Goal: Information Seeking & Learning: Learn about a topic

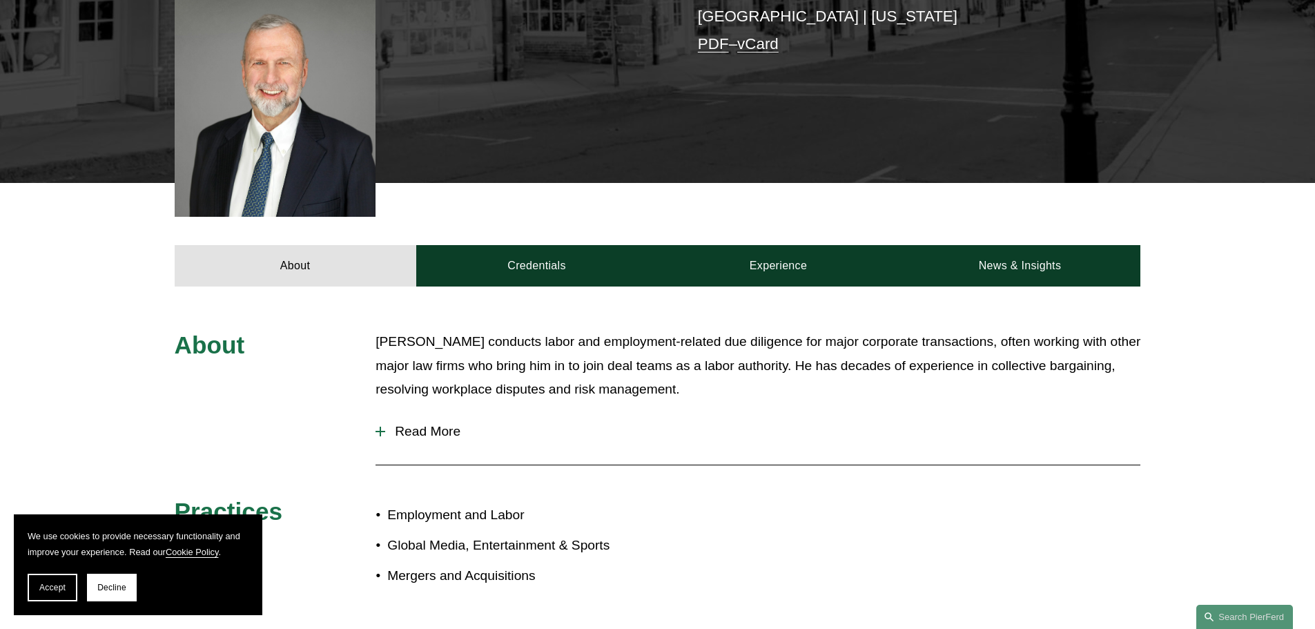
scroll to position [483, 0]
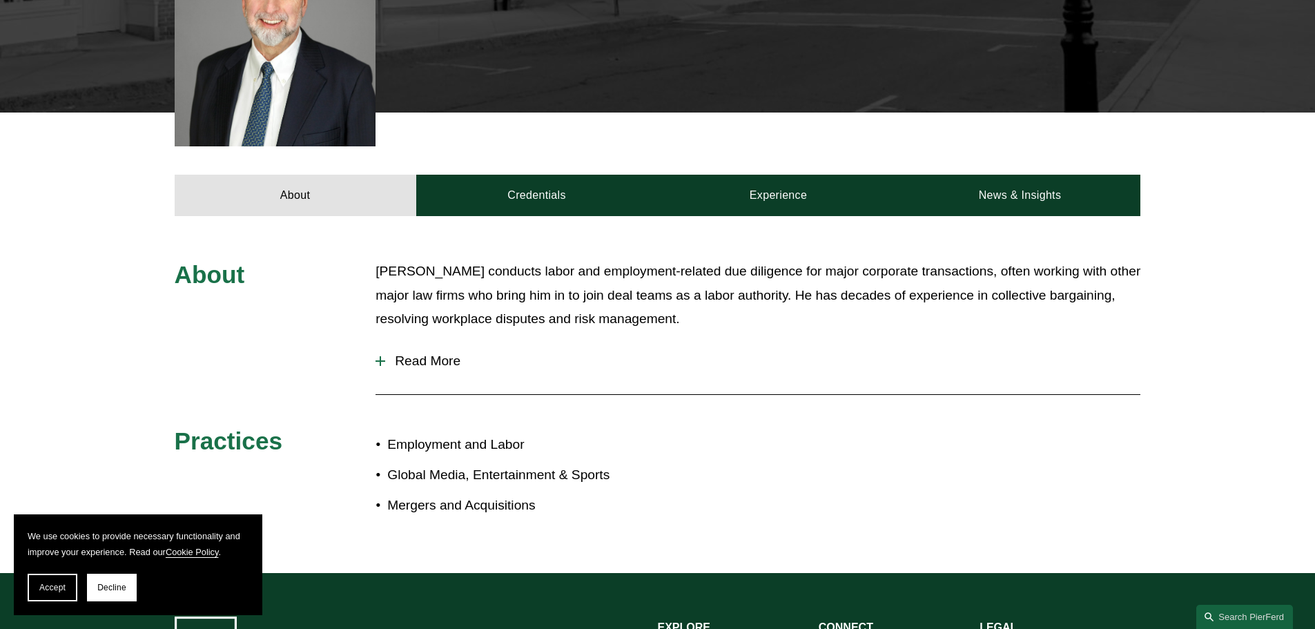
click at [376, 356] on div at bounding box center [381, 361] width 10 height 10
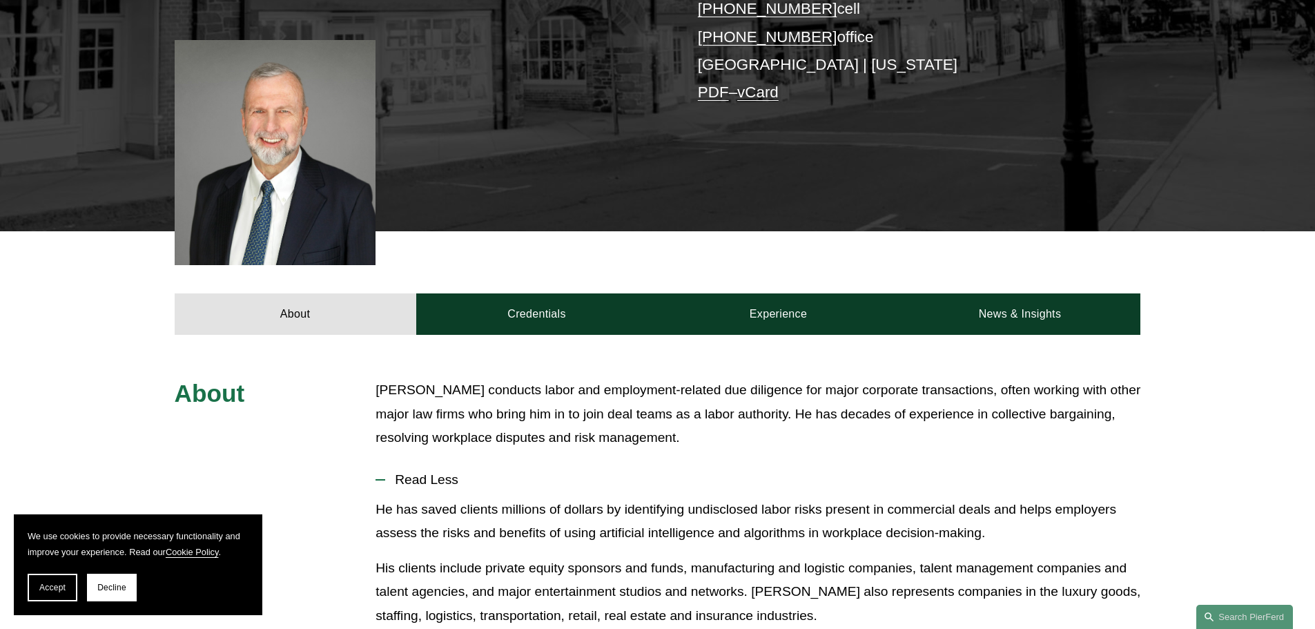
scroll to position [414, 0]
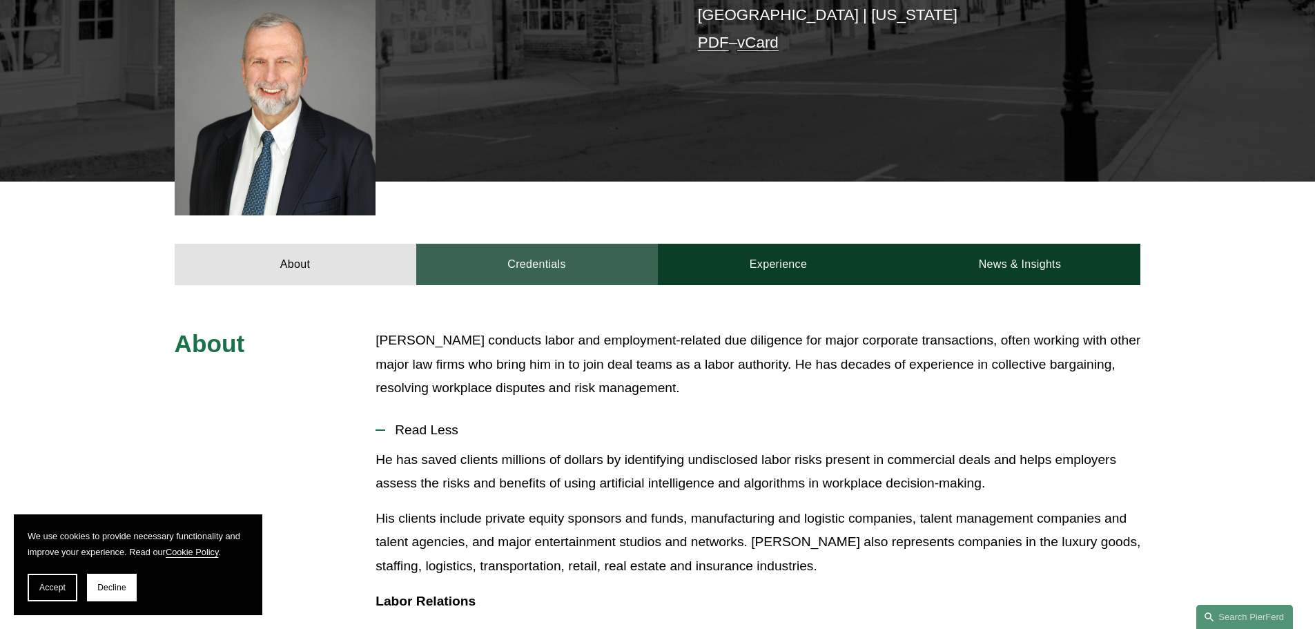
click at [510, 244] on link "Credentials" at bounding box center [537, 264] width 242 height 41
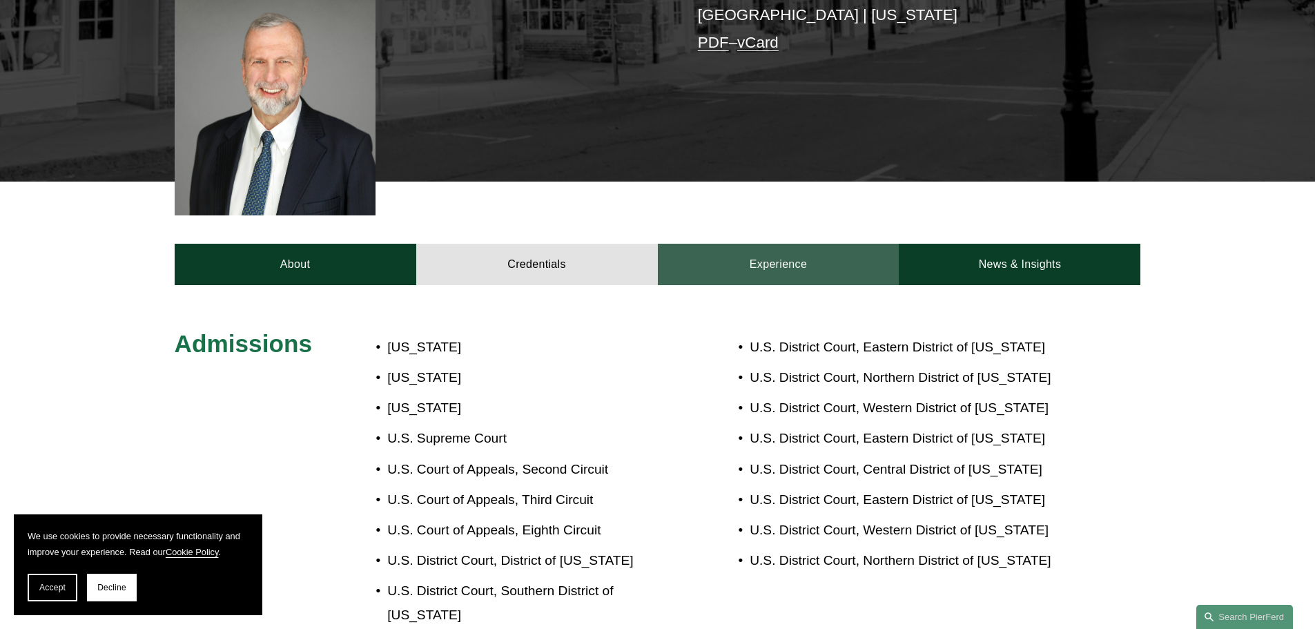
click at [767, 244] on link "Experience" at bounding box center [779, 264] width 242 height 41
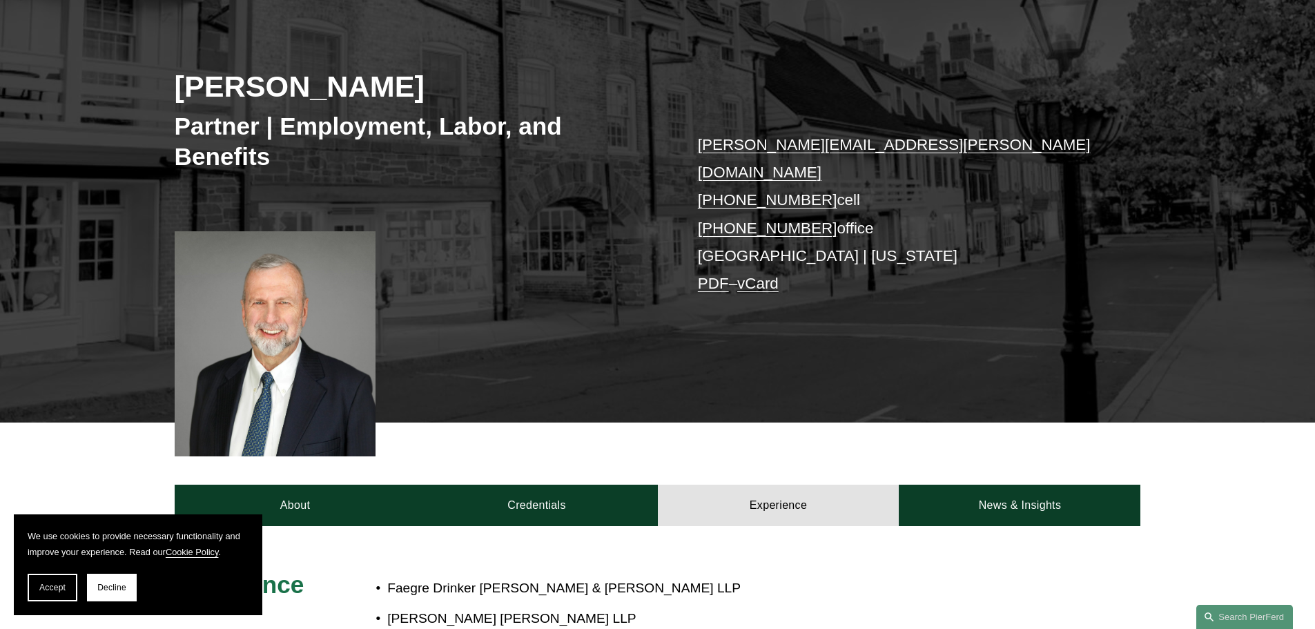
scroll to position [0, 0]
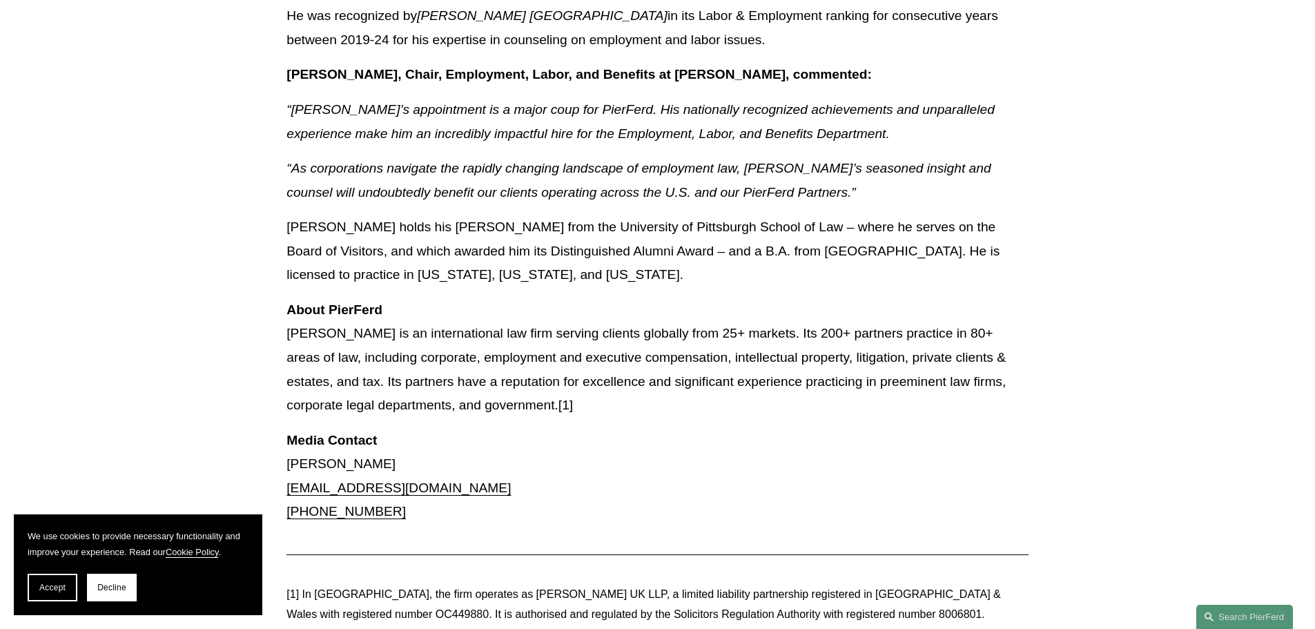
scroll to position [967, 0]
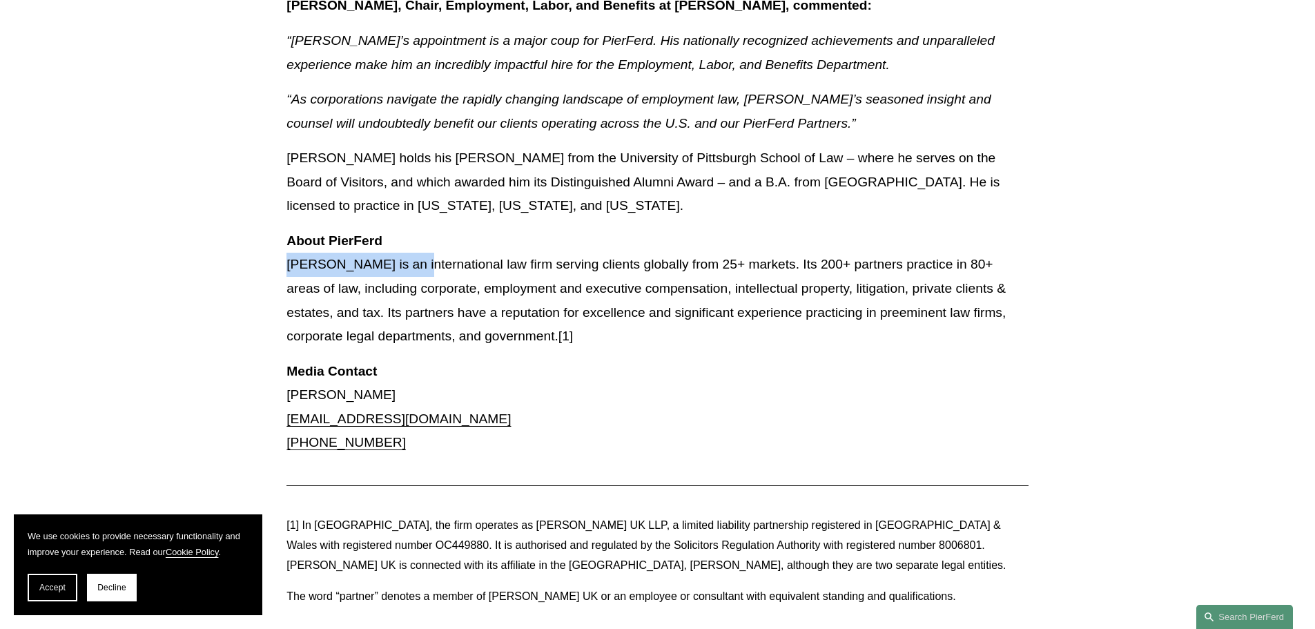
drag, startPoint x: 288, startPoint y: 217, endPoint x: 421, endPoint y: 210, distance: 132.8
click at [421, 229] on p "About PierFerd Pierson Ferdinand LLP is an international law firm serving clien…" at bounding box center [658, 288] width 742 height 119
copy p "Pierson Ferdinand LLP"
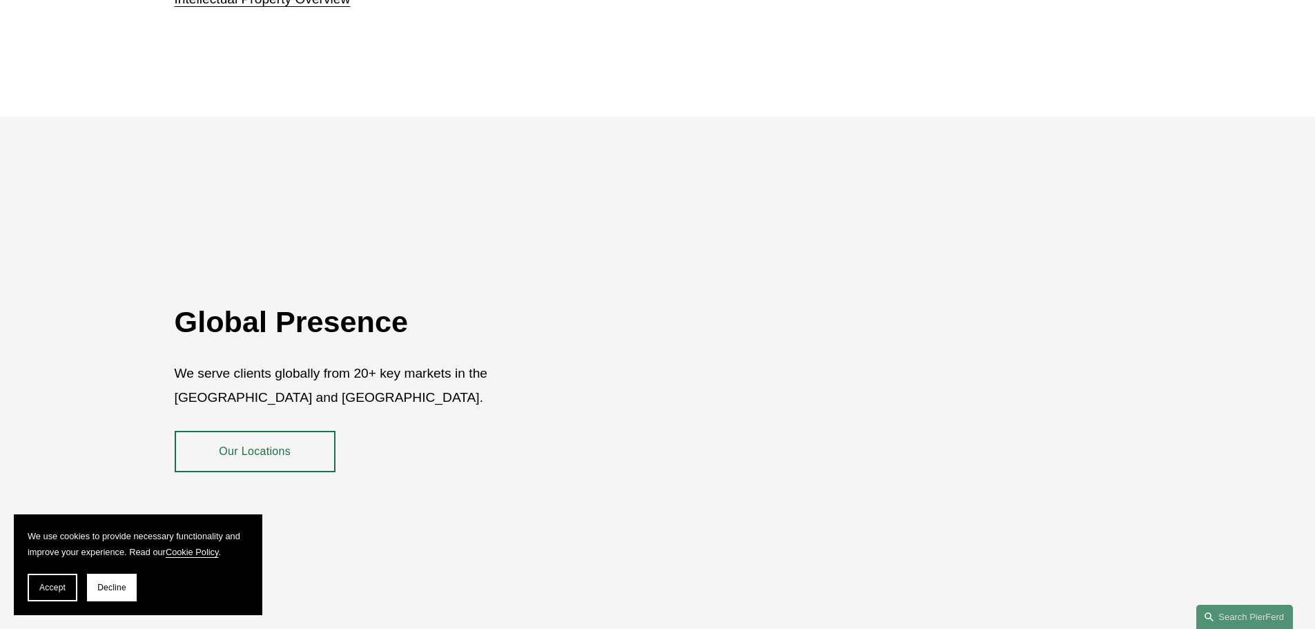
scroll to position [2210, 0]
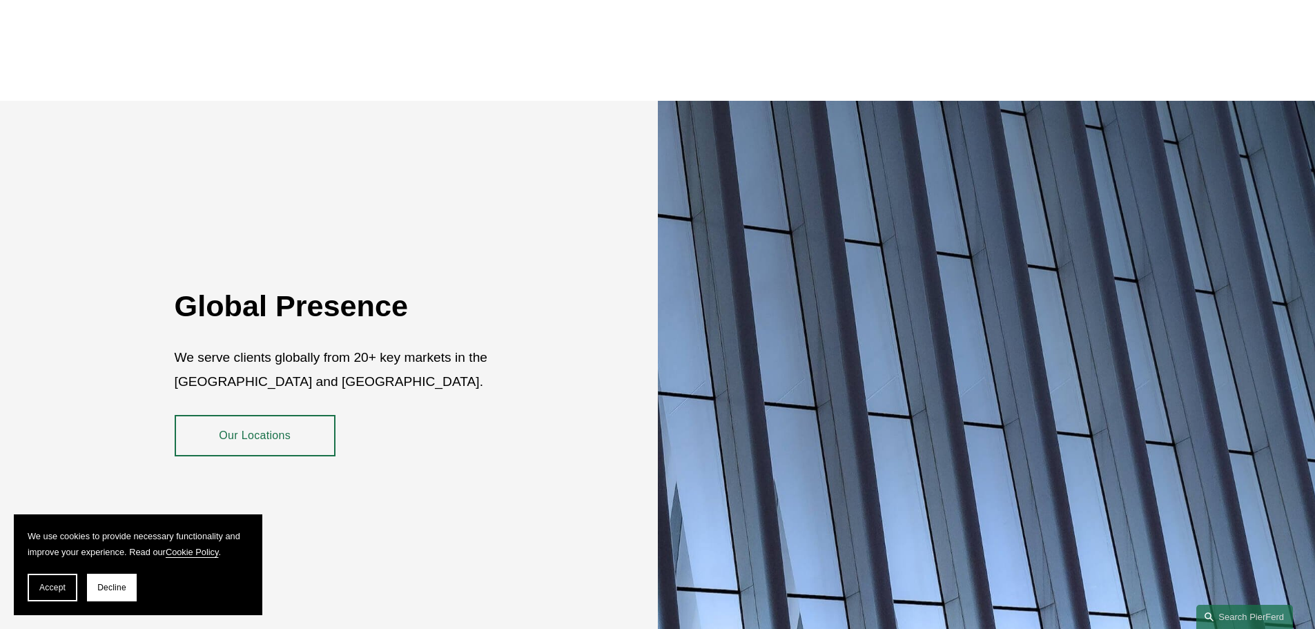
click at [265, 434] on link "Our Locations" at bounding box center [255, 435] width 161 height 41
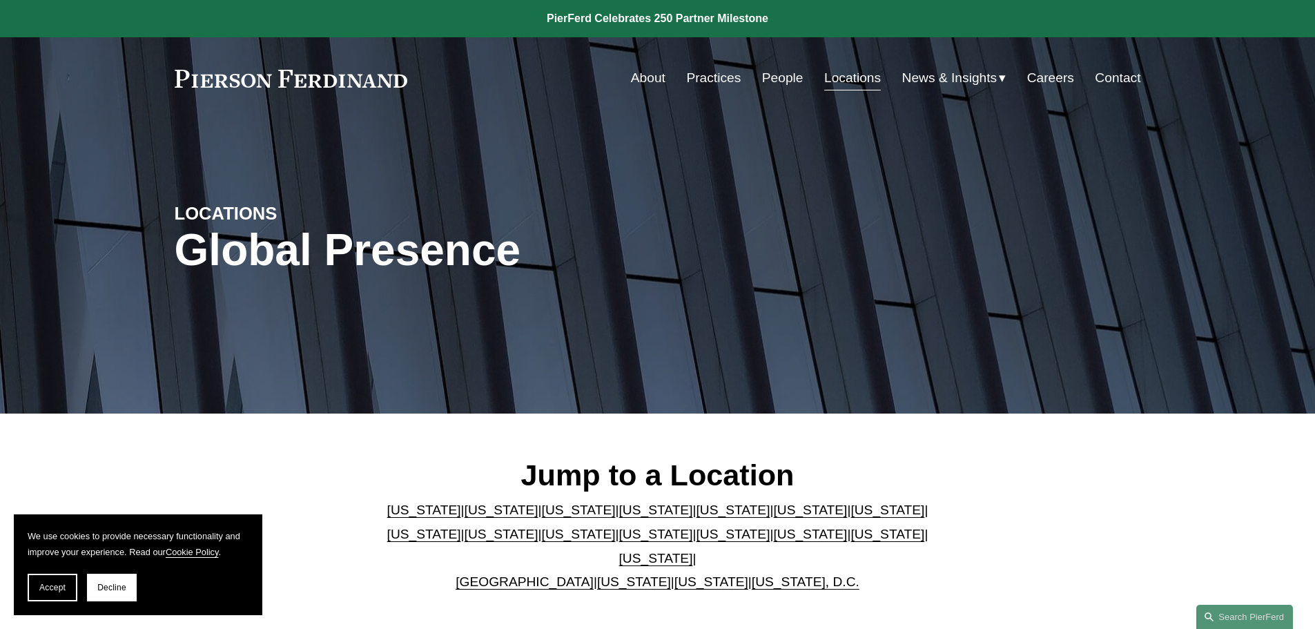
click at [778, 81] on link "People" at bounding box center [782, 78] width 41 height 26
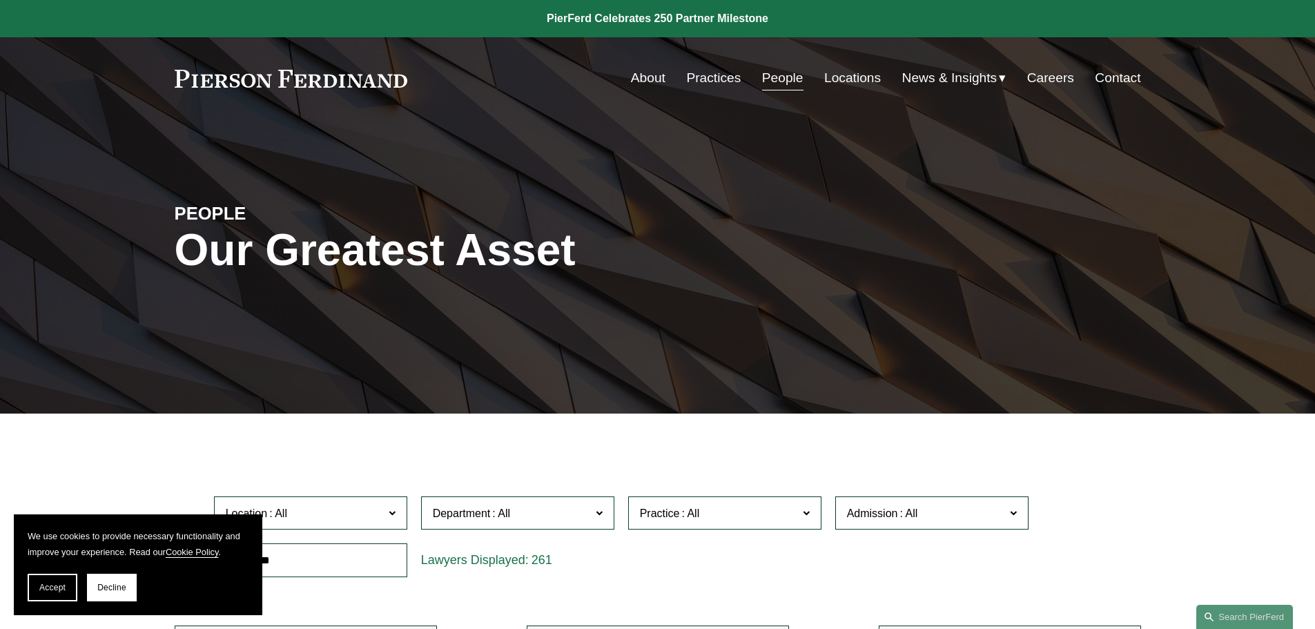
click at [841, 77] on link "Locations" at bounding box center [853, 78] width 57 height 26
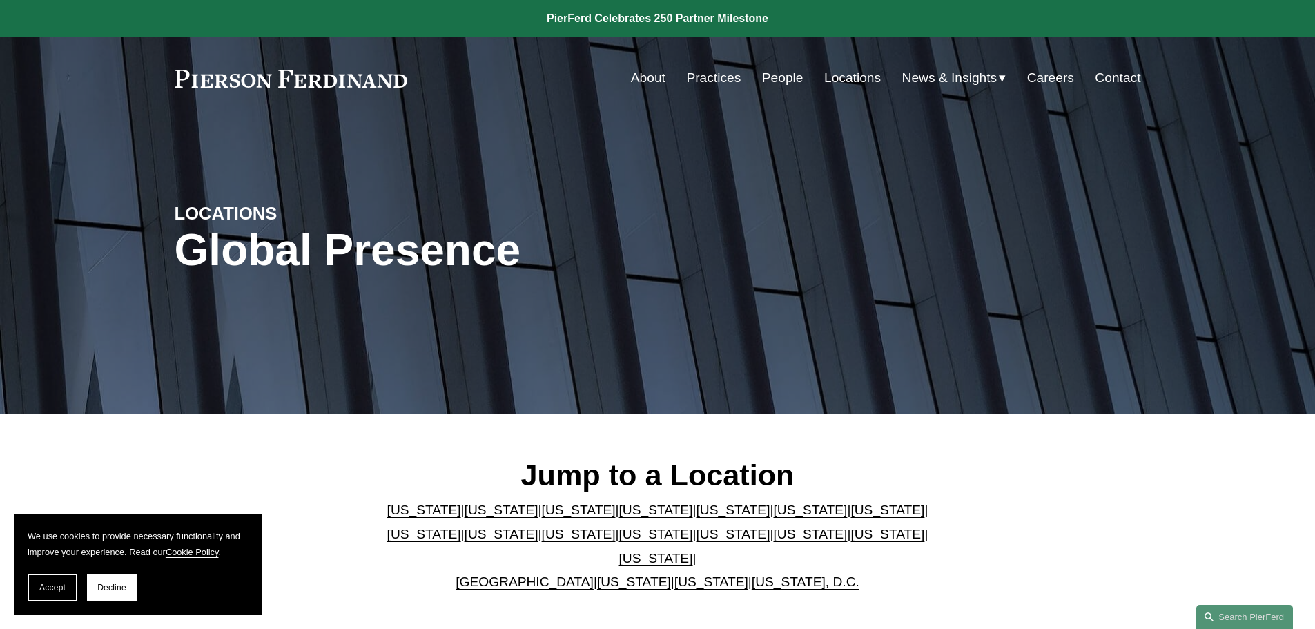
click at [851, 541] on link "[US_STATE]" at bounding box center [888, 534] width 74 height 15
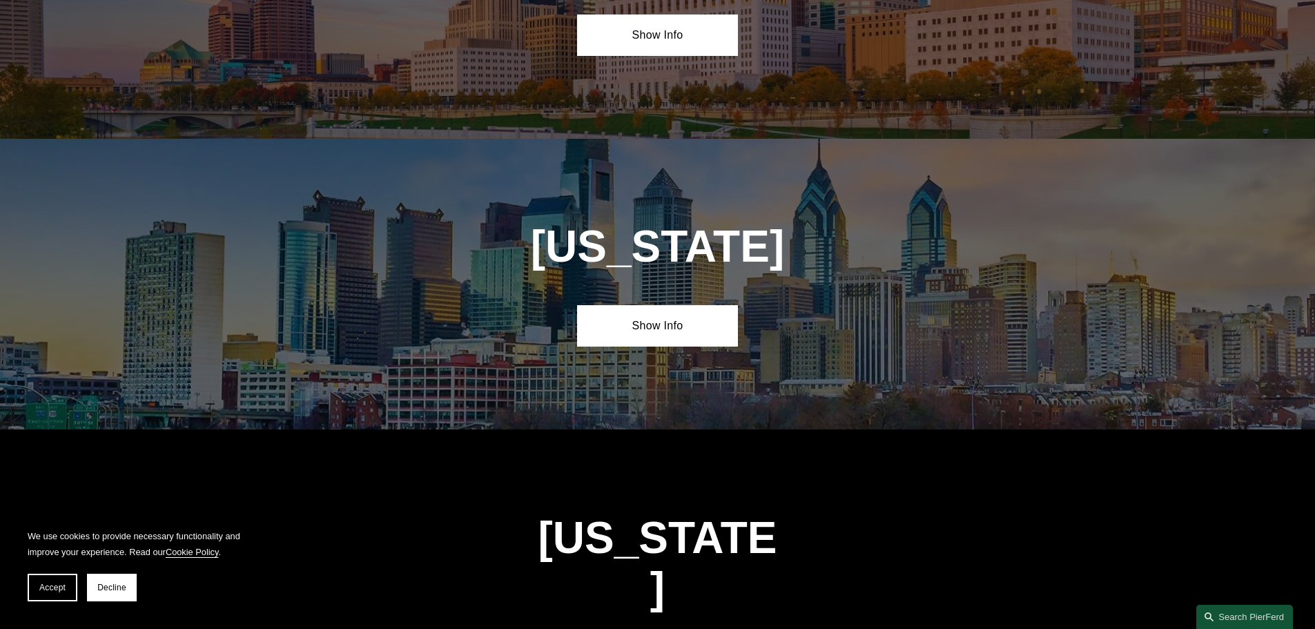
scroll to position [4409, 0]
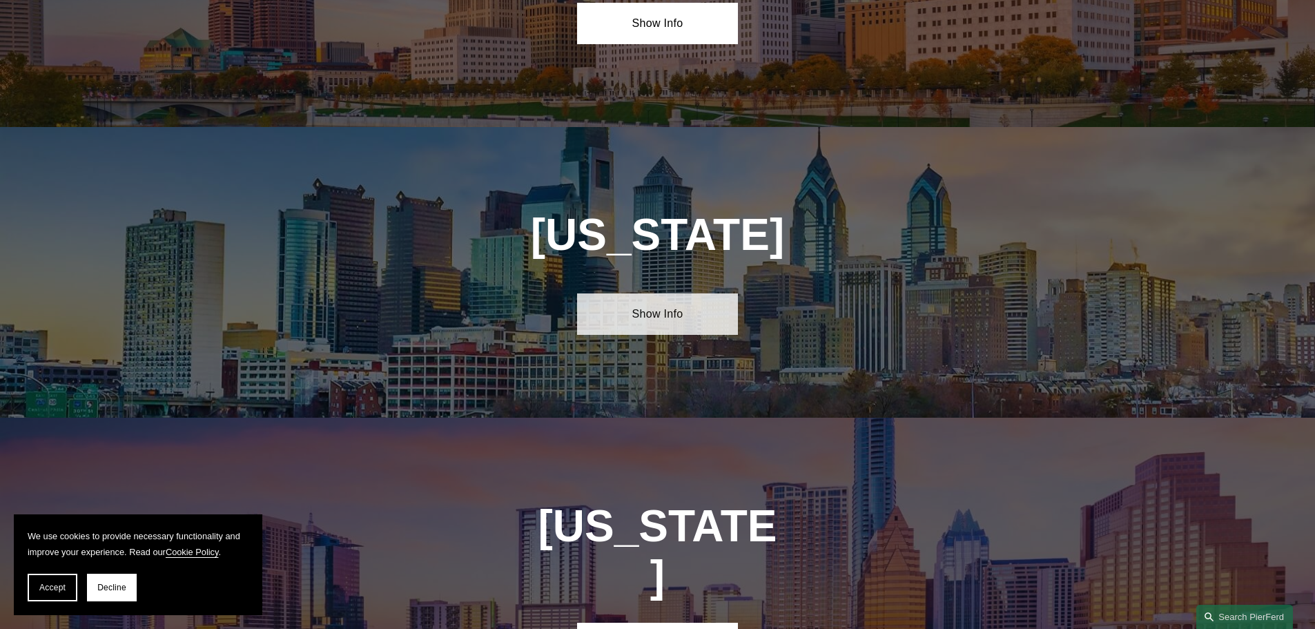
click at [684, 293] on link "Show Info" at bounding box center [657, 313] width 161 height 41
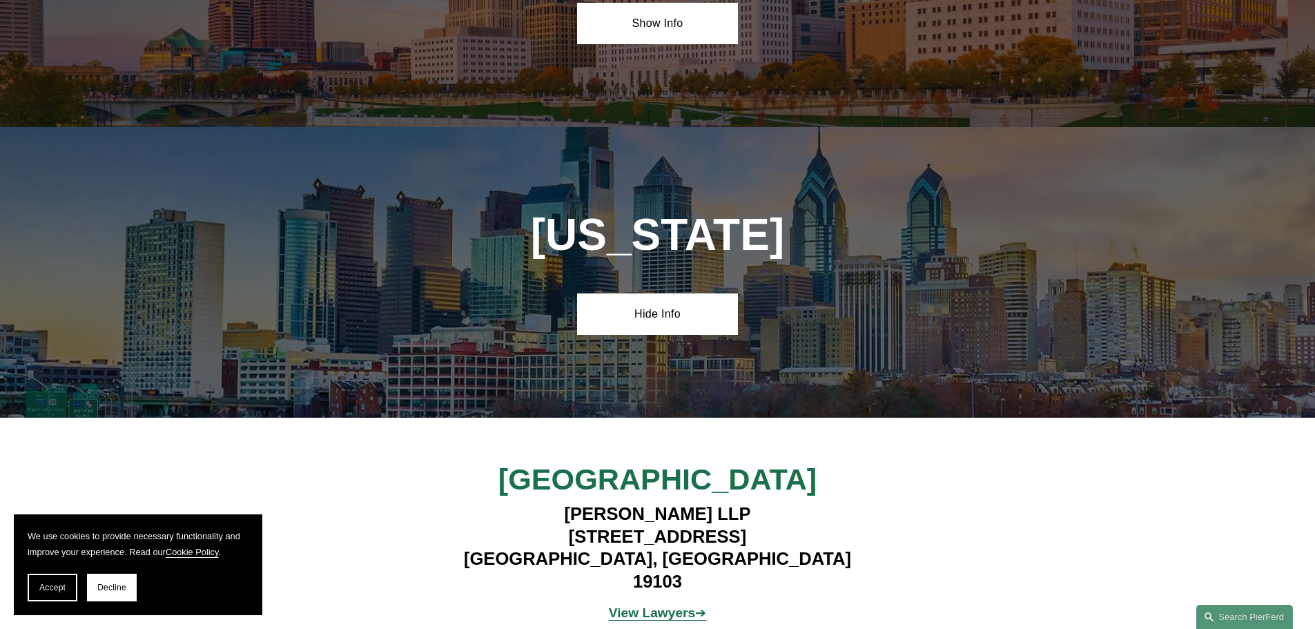
click at [682, 606] on strong "View Lawyers" at bounding box center [652, 613] width 87 height 15
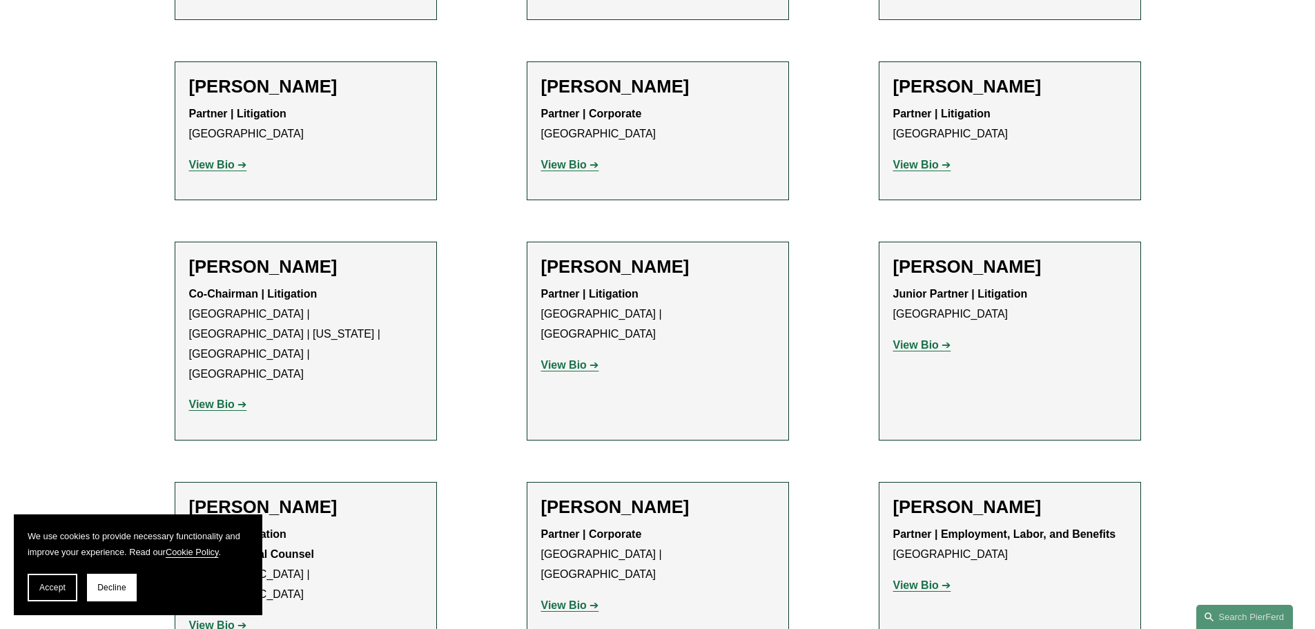
scroll to position [1036, 0]
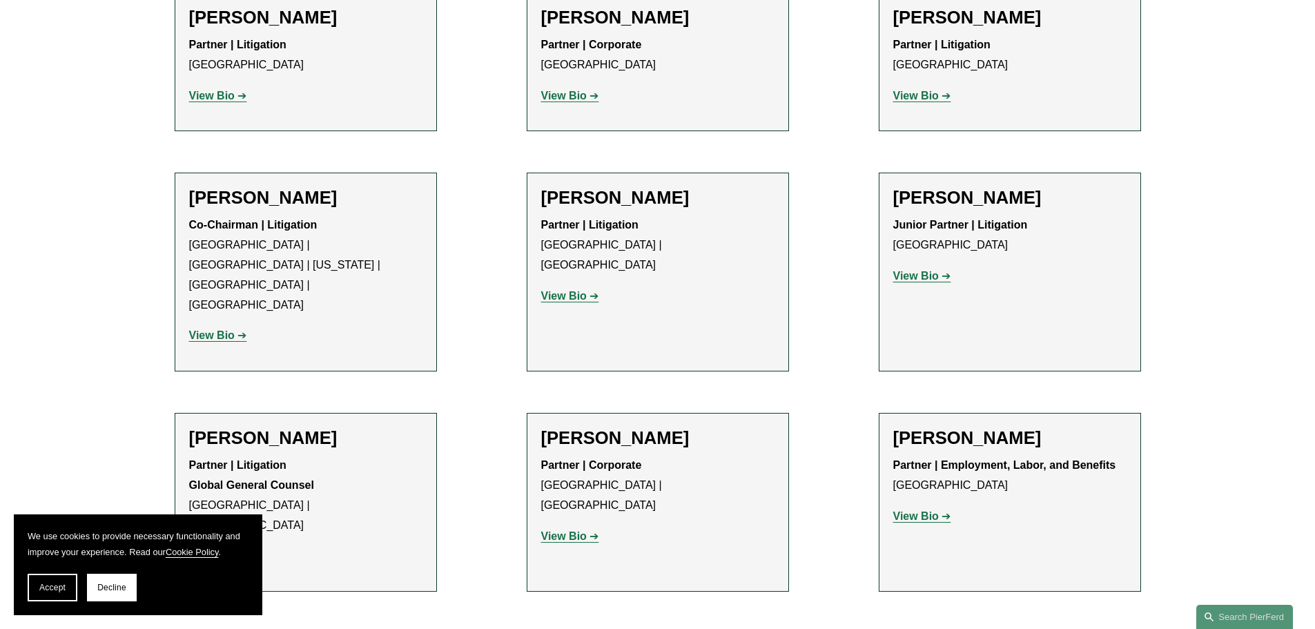
click at [229, 329] on strong "View Bio" at bounding box center [212, 335] width 46 height 12
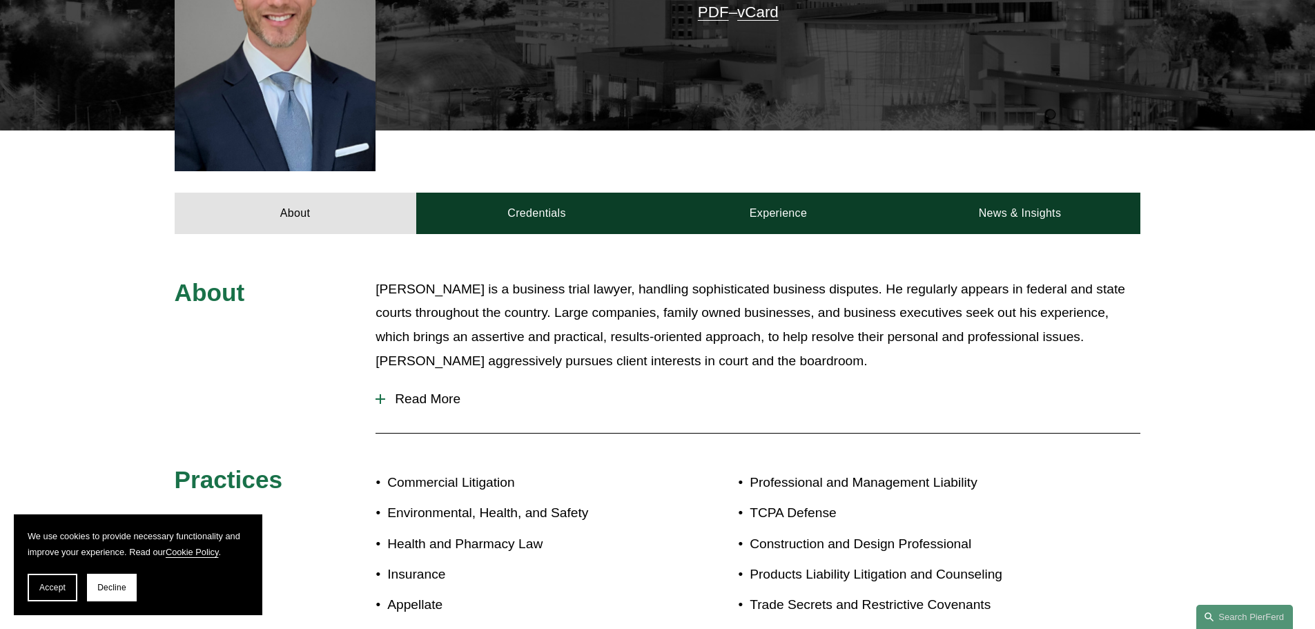
scroll to position [483, 0]
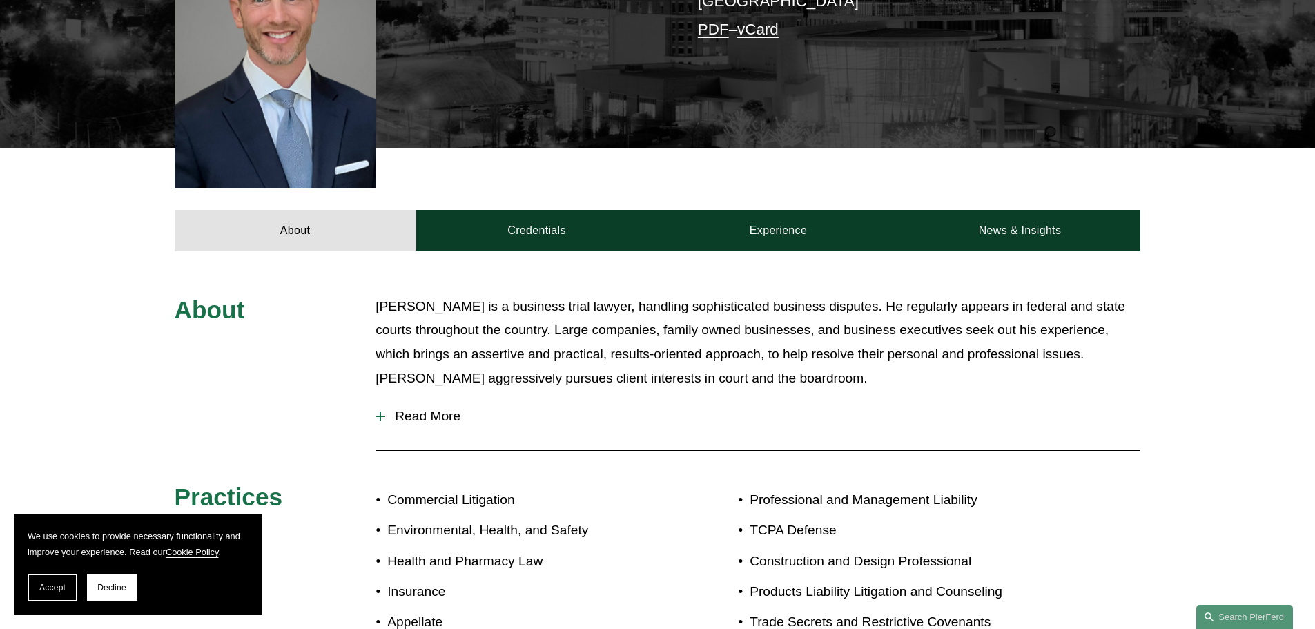
click at [415, 409] on span "Read More" at bounding box center [762, 416] width 755 height 15
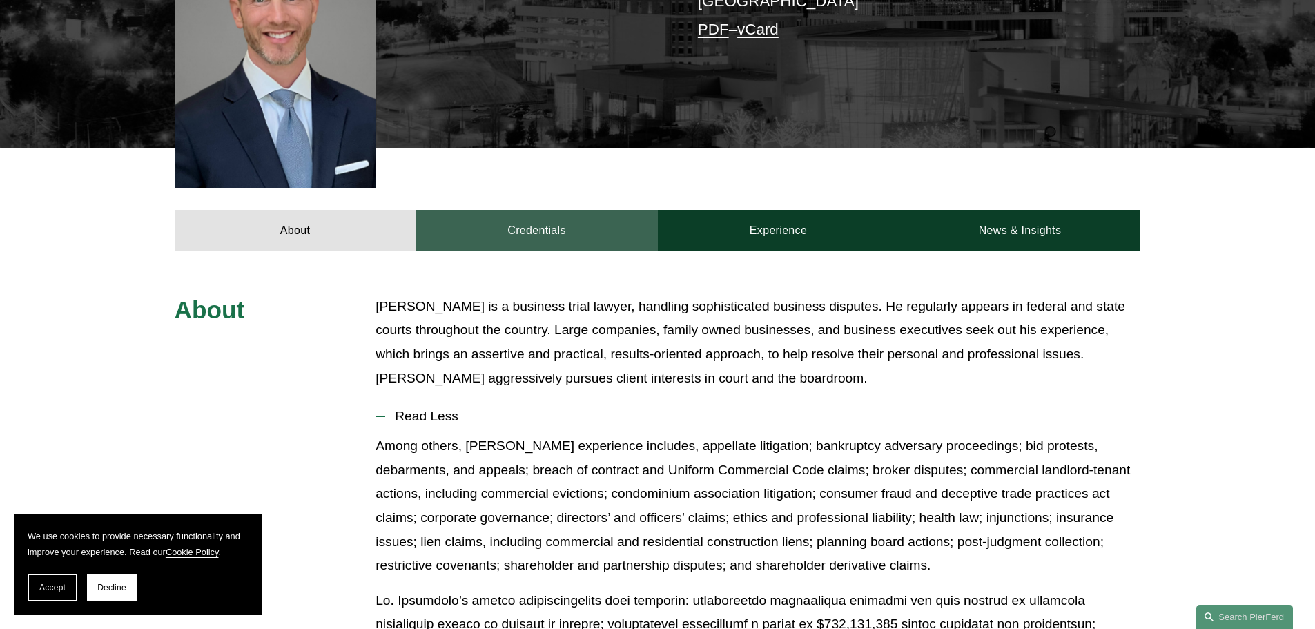
click at [566, 210] on link "Credentials" at bounding box center [537, 230] width 242 height 41
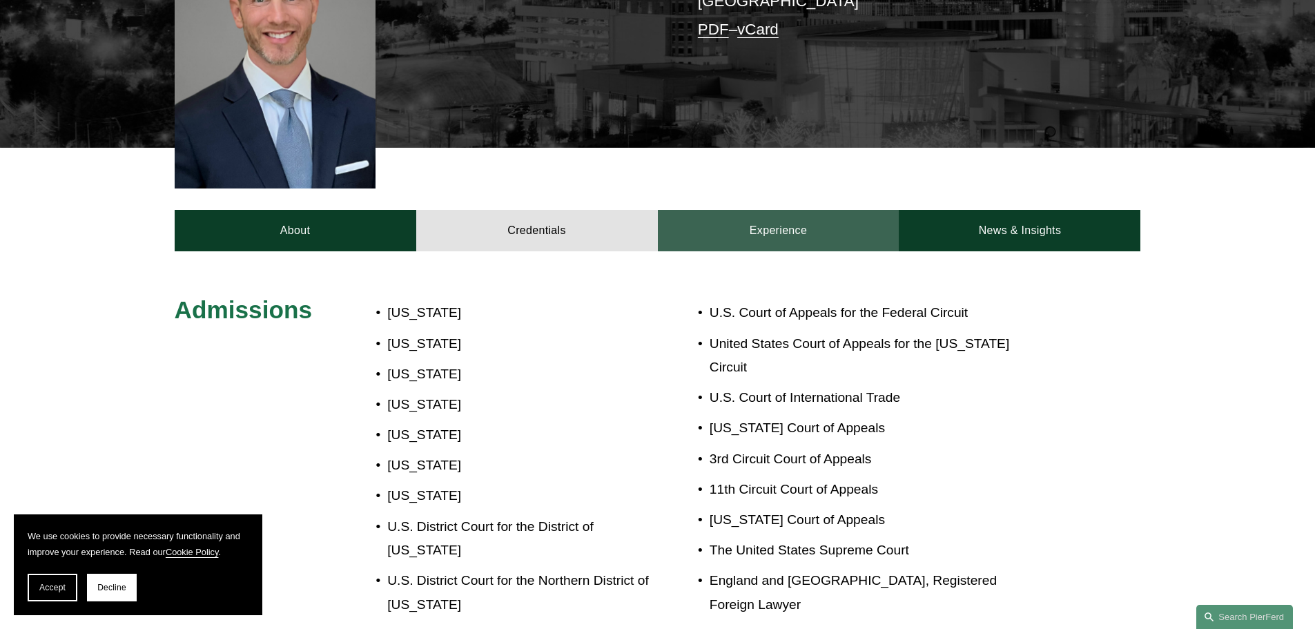
click at [809, 210] on link "Experience" at bounding box center [779, 230] width 242 height 41
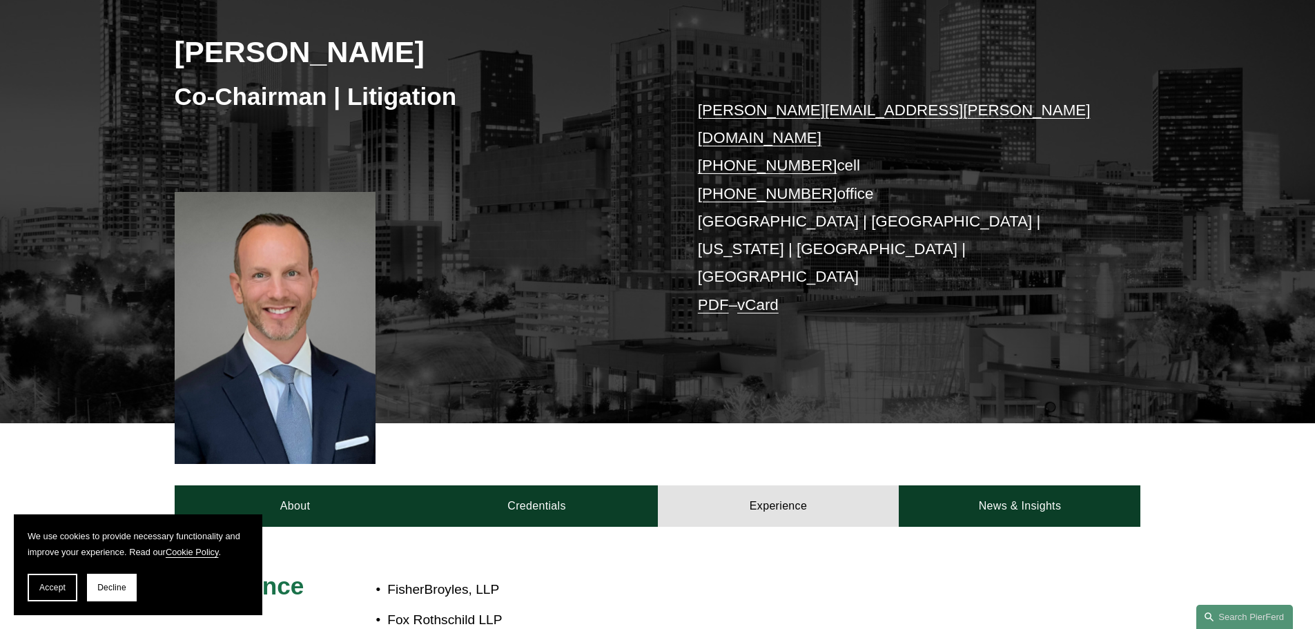
scroll to position [207, 0]
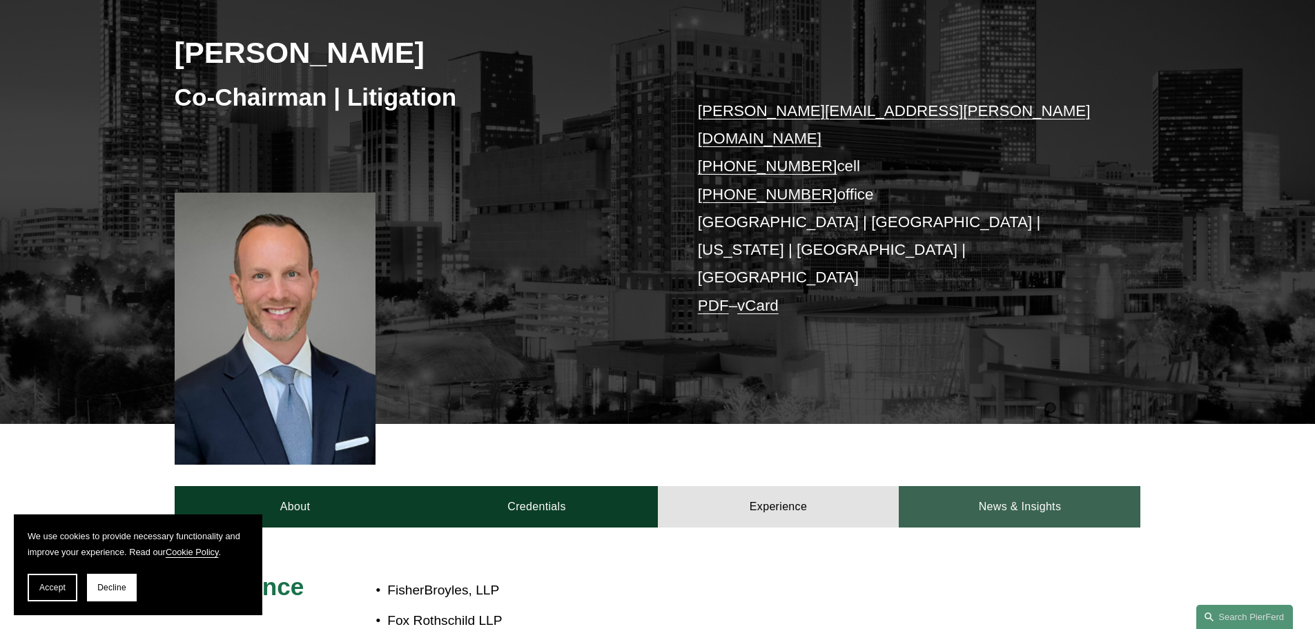
click at [1022, 486] on link "News & Insights" at bounding box center [1020, 506] width 242 height 41
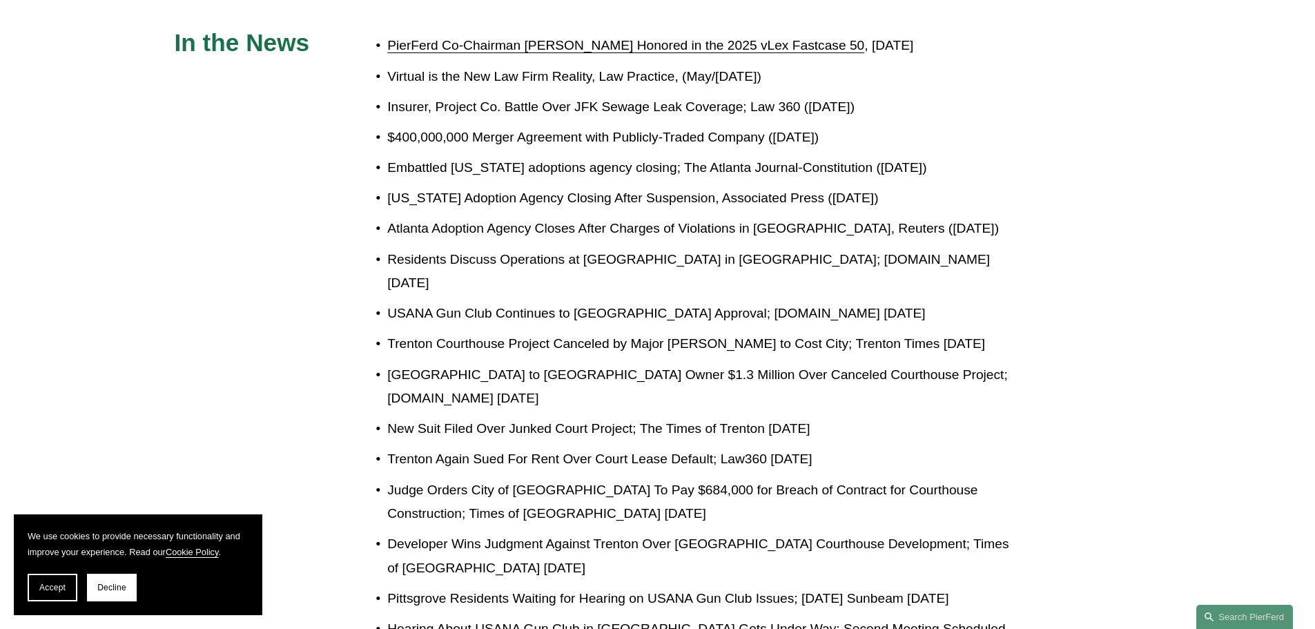
scroll to position [898, 0]
